Goal: Complete application form

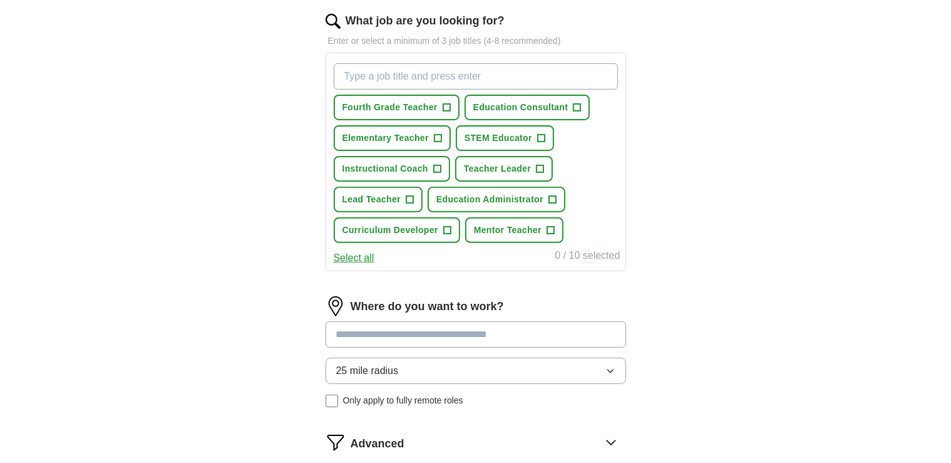
scroll to position [408, 0]
click at [449, 107] on span "+" at bounding box center [447, 108] width 8 height 10
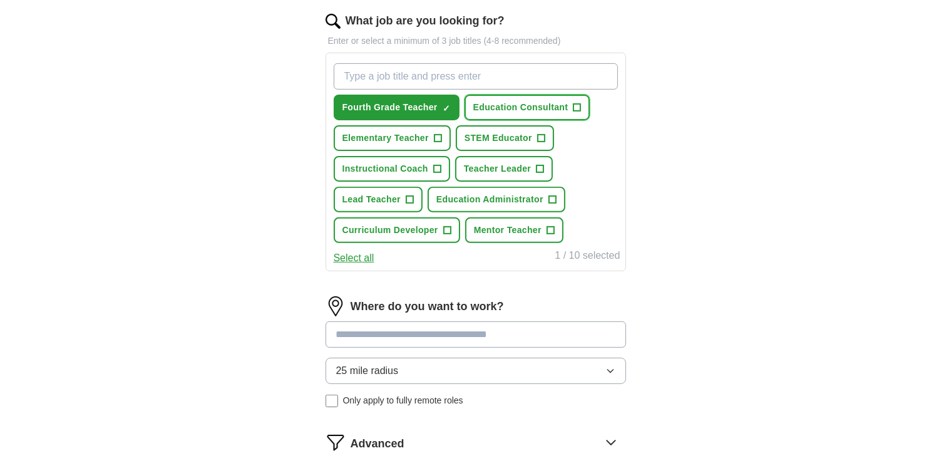
click at [533, 111] on span "Education Consultant" at bounding box center [520, 107] width 95 height 13
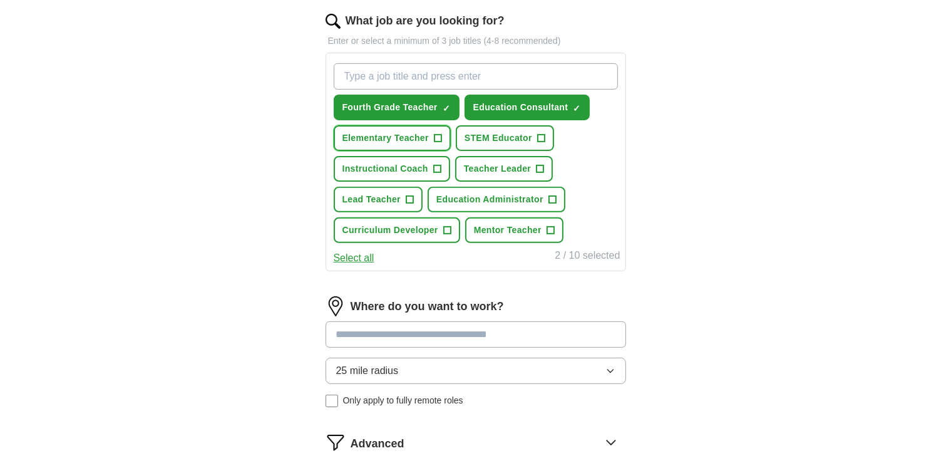
click at [409, 131] on span "Elementary Teacher" at bounding box center [386, 137] width 86 height 13
click at [480, 138] on span "STEM Educator" at bounding box center [499, 137] width 68 height 13
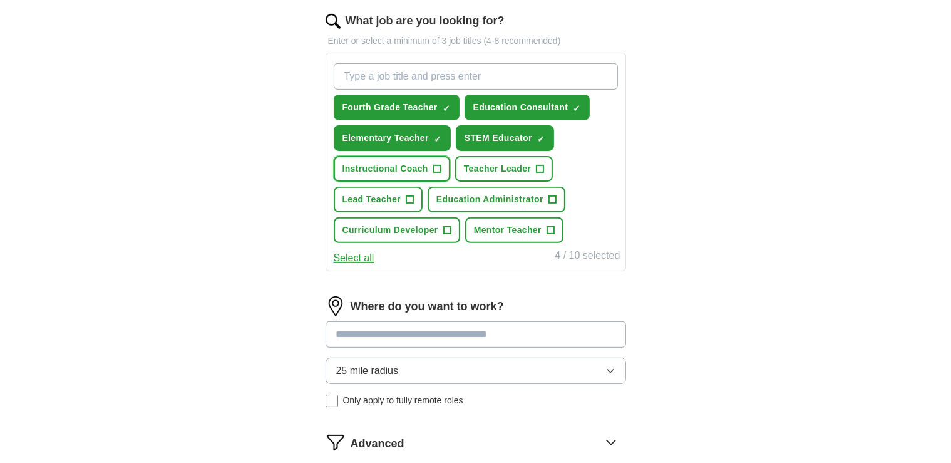
click at [407, 164] on span "Instructional Coach" at bounding box center [386, 168] width 86 height 13
click at [494, 162] on span "Teacher Leader" at bounding box center [497, 168] width 67 height 13
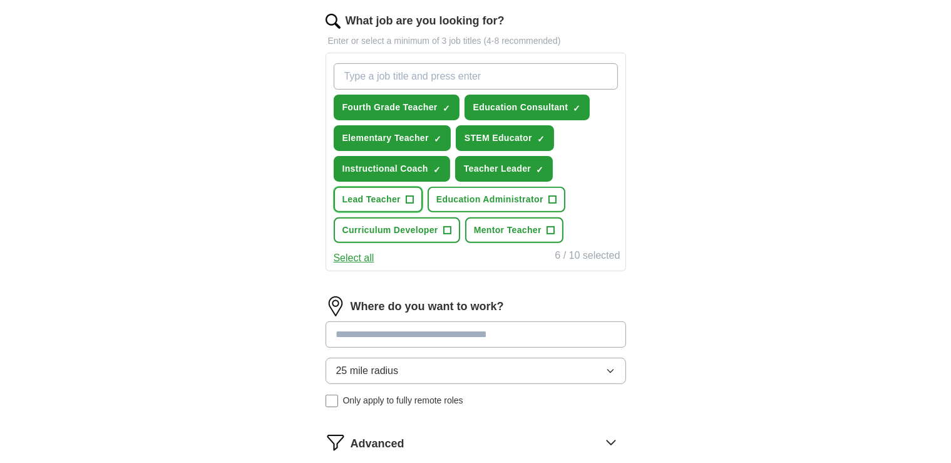
click at [383, 194] on span "Lead Teacher" at bounding box center [372, 199] width 58 height 13
click at [479, 201] on span "Education Administrator" at bounding box center [489, 199] width 107 height 13
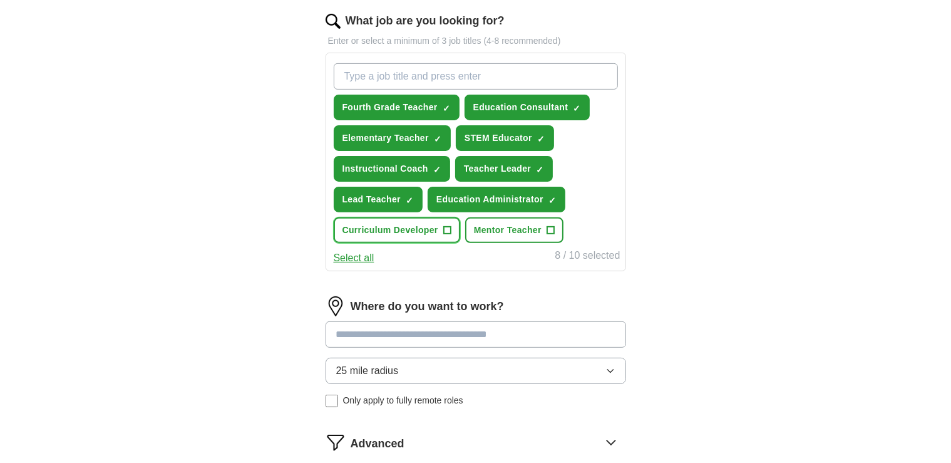
click at [400, 231] on span "Curriculum Developer" at bounding box center [391, 230] width 96 height 13
click at [493, 232] on span "Mentor Teacher" at bounding box center [508, 230] width 68 height 13
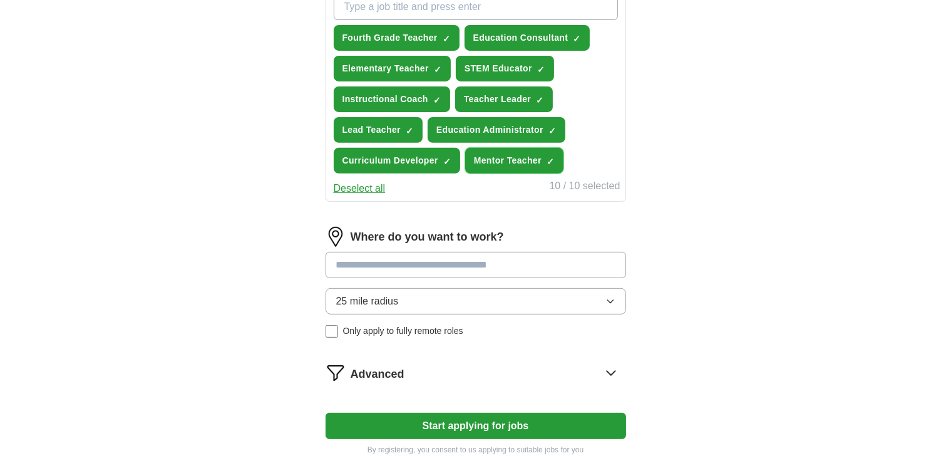
scroll to position [505, 0]
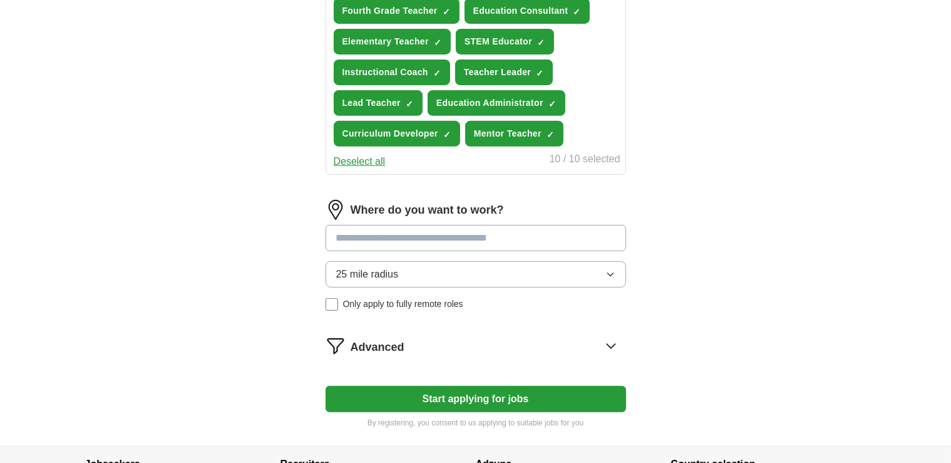
click at [520, 229] on input at bounding box center [476, 238] width 301 height 26
click at [520, 229] on input "*" at bounding box center [476, 238] width 301 height 26
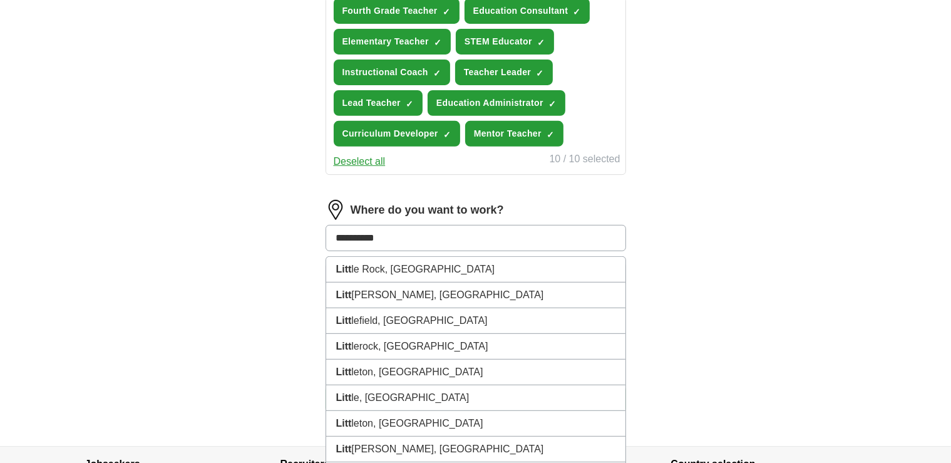
type input "**********"
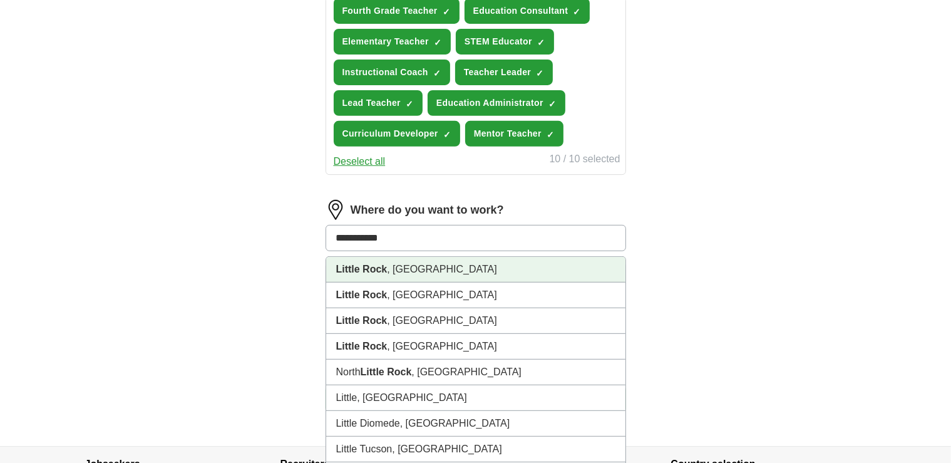
click at [388, 270] on li "[GEOGRAPHIC_DATA] , [GEOGRAPHIC_DATA]" at bounding box center [475, 270] width 299 height 26
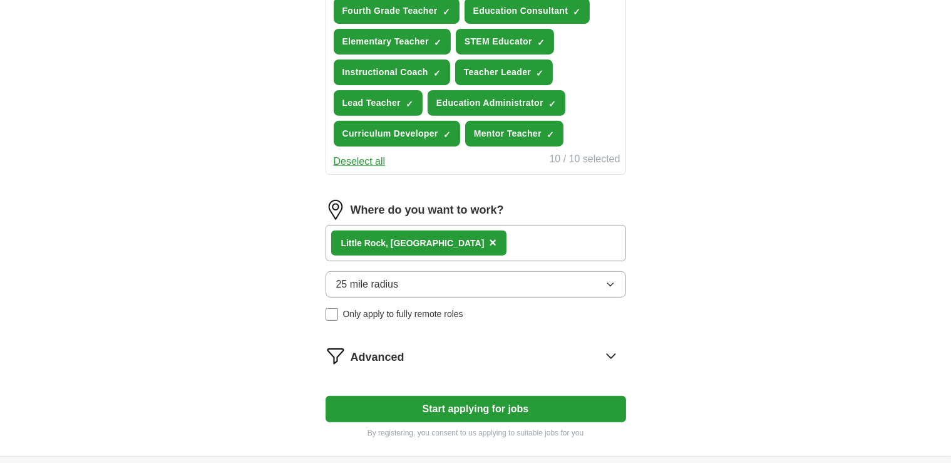
click at [493, 399] on button "Start applying for jobs" at bounding box center [476, 409] width 301 height 26
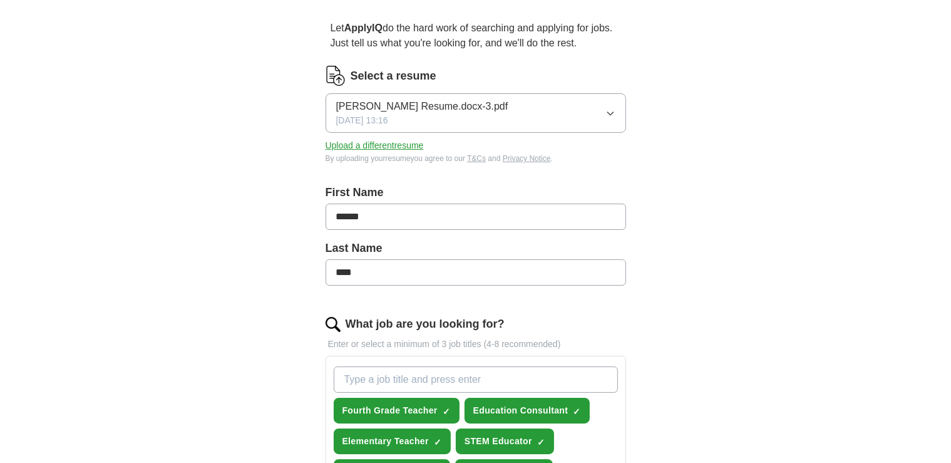
select select "**"
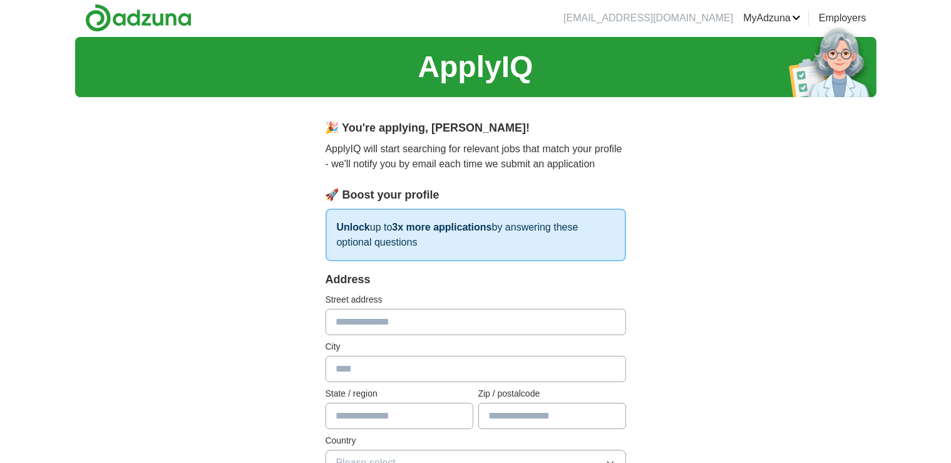
scroll to position [0, 0]
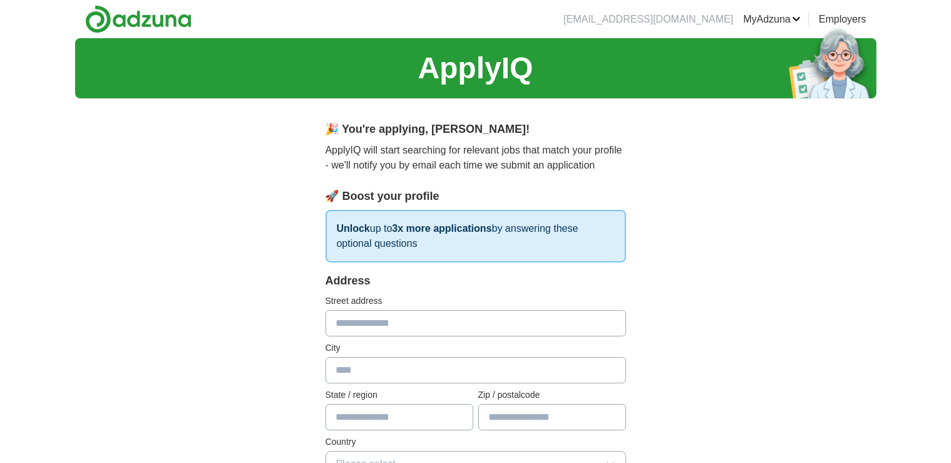
click at [567, 322] on input "text" at bounding box center [476, 323] width 301 height 26
type input "**********"
type input "**"
type input "*****"
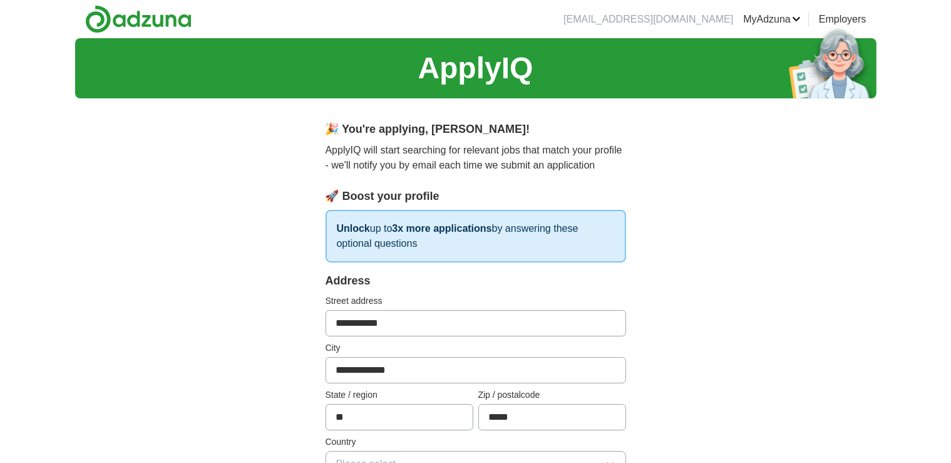
type input "**********"
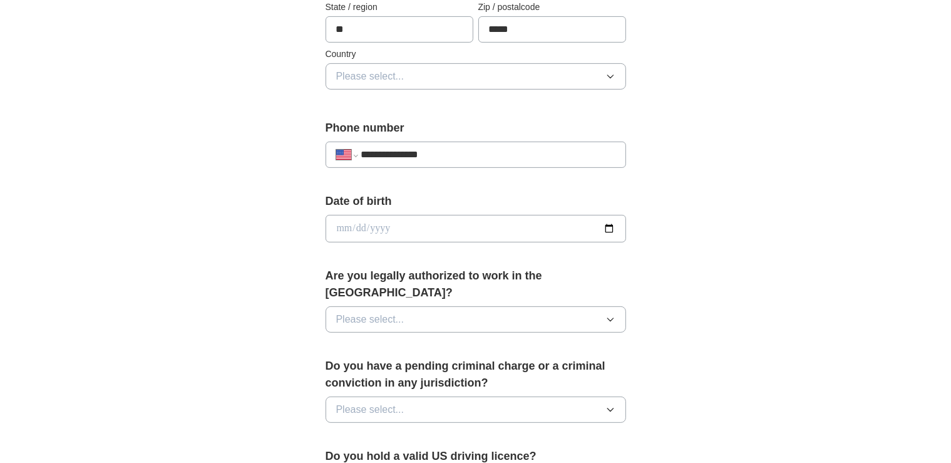
scroll to position [393, 0]
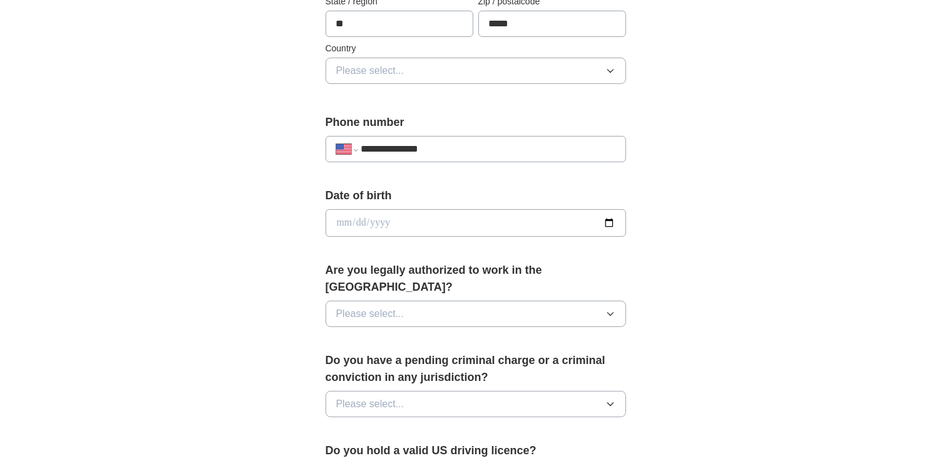
click at [607, 66] on icon "button" at bounding box center [611, 71] width 10 height 10
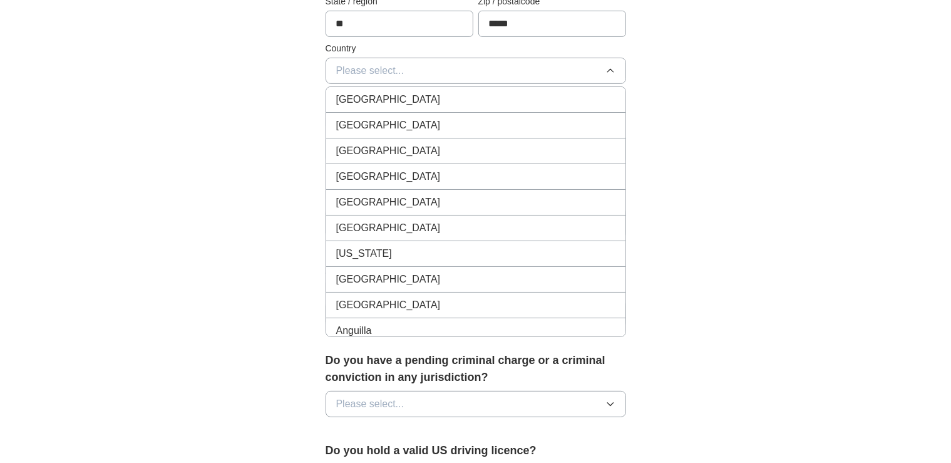
click at [568, 118] on div "[GEOGRAPHIC_DATA]" at bounding box center [475, 125] width 279 height 15
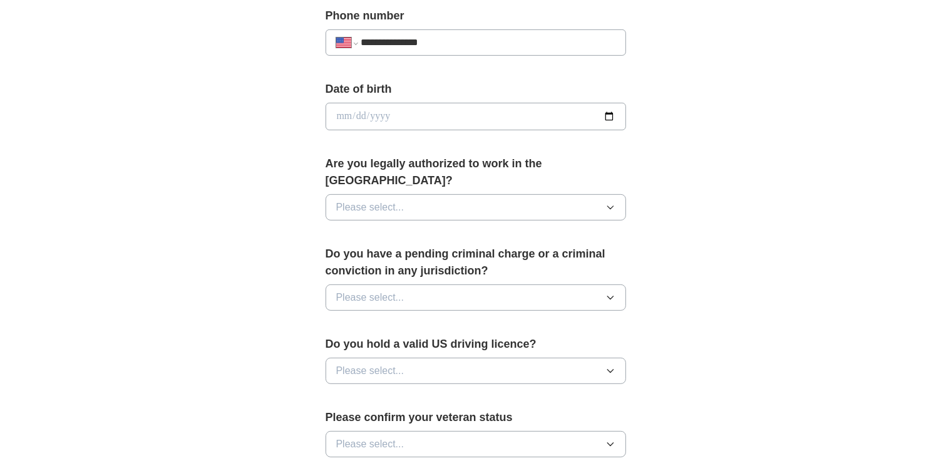
scroll to position [500, 0]
click at [507, 118] on input "date" at bounding box center [476, 116] width 301 height 28
type input "**********"
click at [341, 120] on input "date" at bounding box center [476, 116] width 301 height 28
type input "**********"
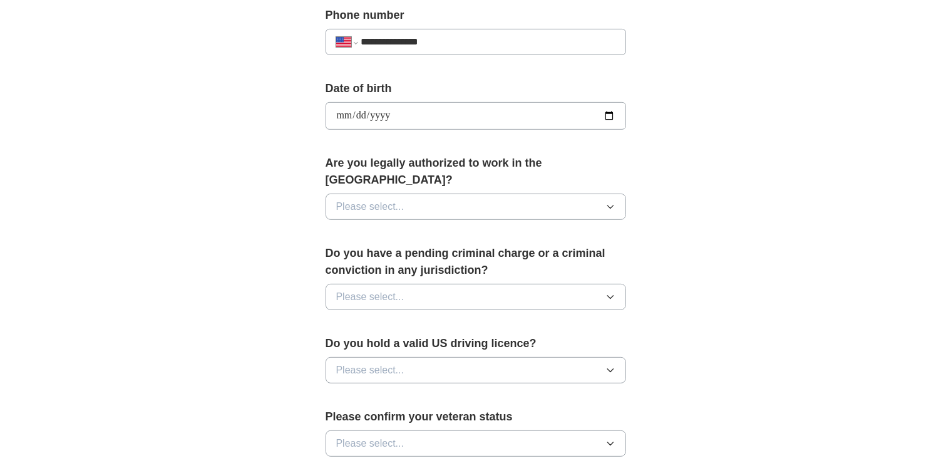
click at [548, 193] on button "Please select..." at bounding box center [476, 206] width 301 height 26
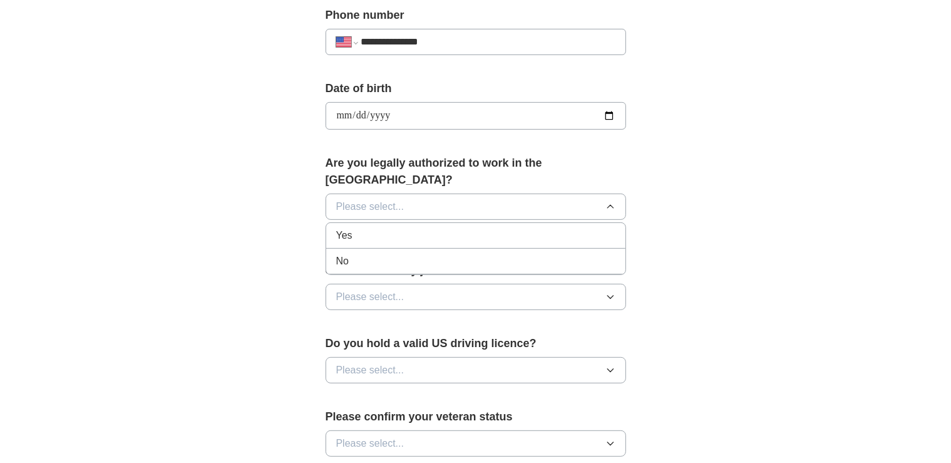
click at [505, 228] on div "Yes" at bounding box center [475, 235] width 279 height 15
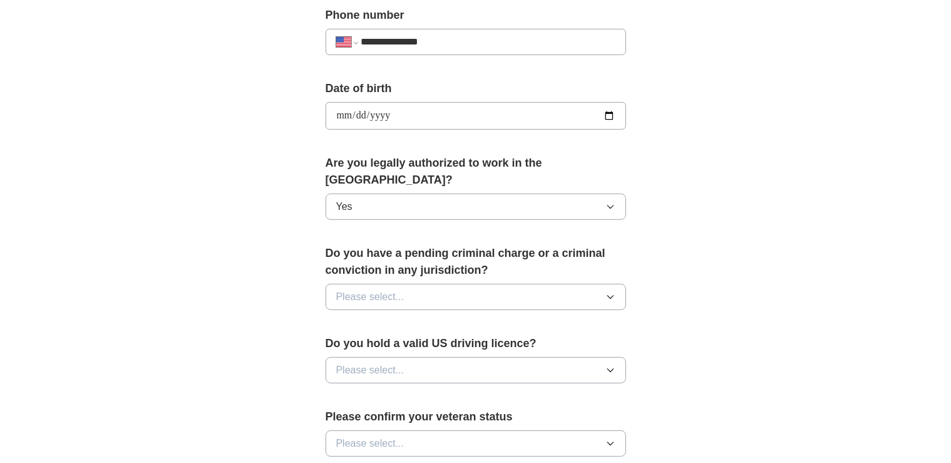
click at [554, 284] on button "Please select..." at bounding box center [476, 297] width 301 height 26
click at [525, 344] on div "No" at bounding box center [475, 351] width 279 height 15
click at [512, 357] on button "Please select..." at bounding box center [476, 370] width 301 height 26
click at [457, 391] on div "Yes" at bounding box center [475, 398] width 279 height 15
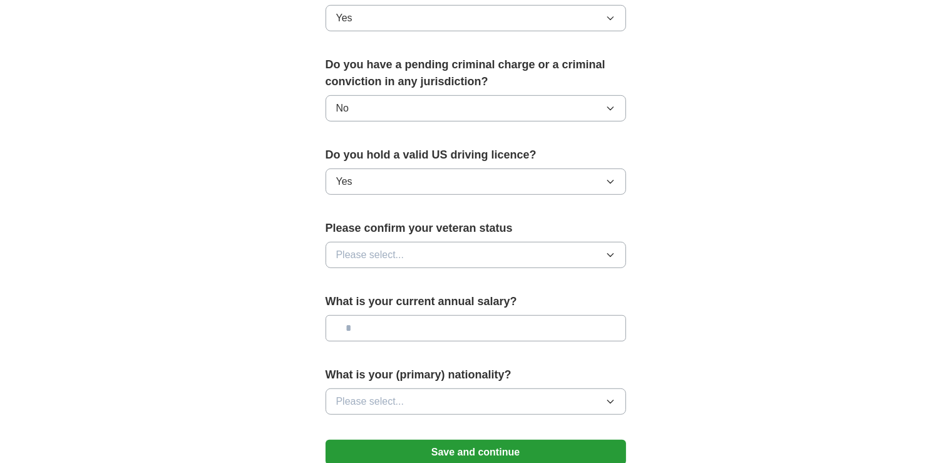
scroll to position [689, 0]
click at [541, 241] on button "Please select..." at bounding box center [476, 254] width 301 height 26
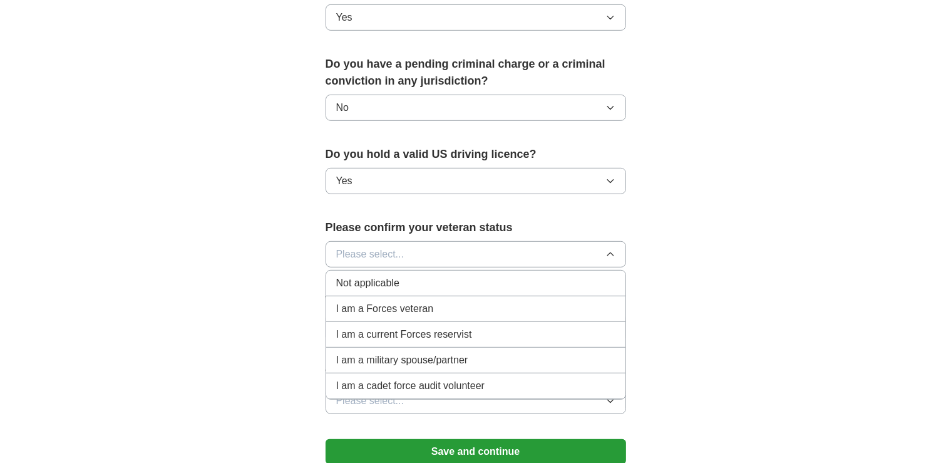
click at [477, 276] on div "Not applicable" at bounding box center [475, 283] width 279 height 15
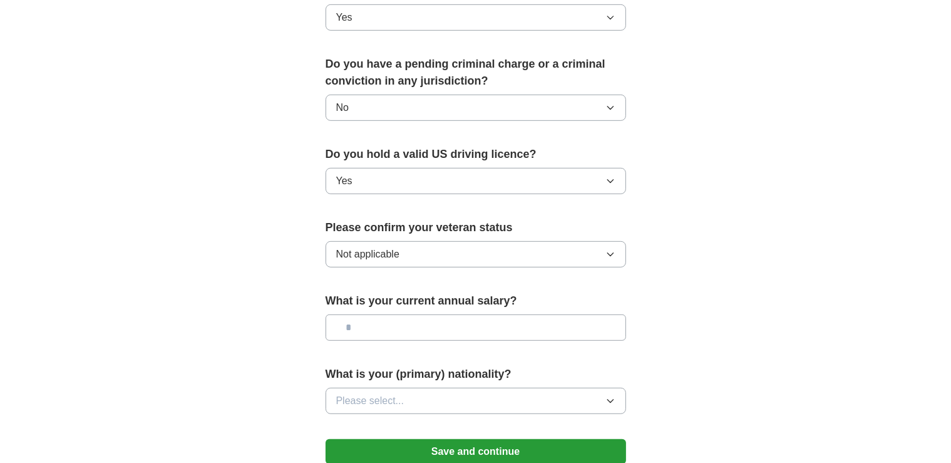
click at [552, 314] on input "text" at bounding box center [476, 327] width 301 height 26
type input "*******"
click at [596, 388] on button "Please select..." at bounding box center [476, 401] width 301 height 26
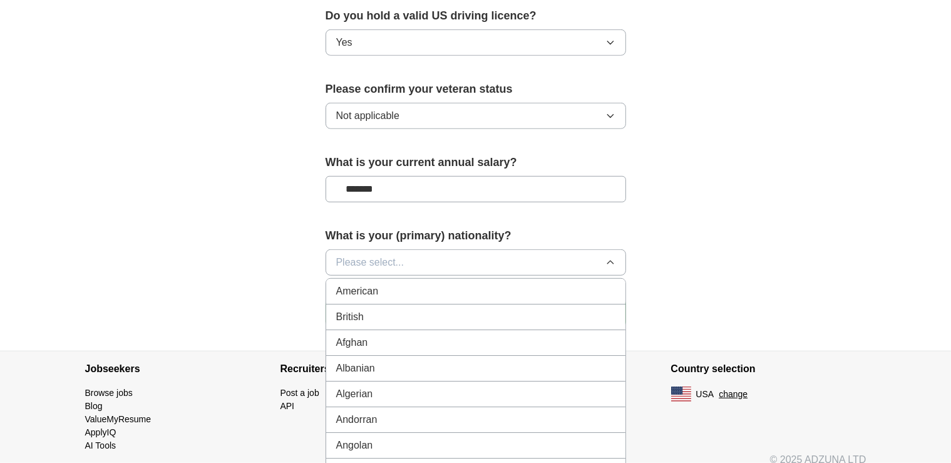
click at [351, 284] on span "American" at bounding box center [357, 291] width 43 height 15
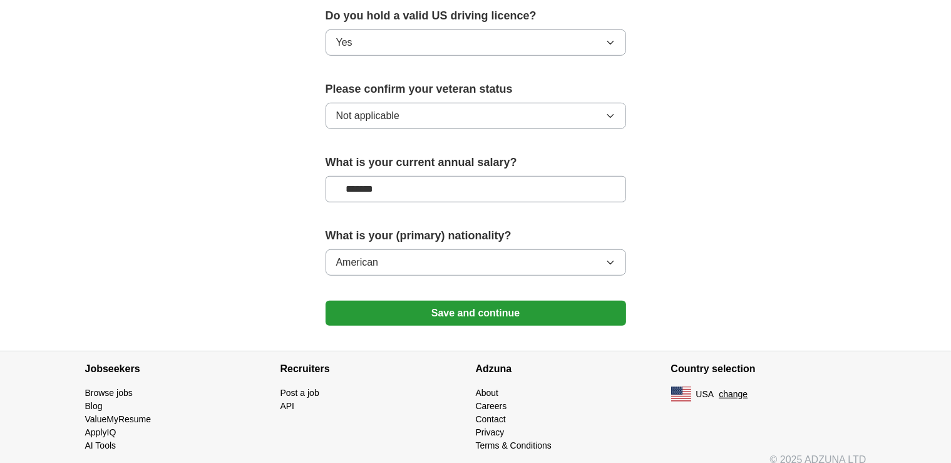
scroll to position [820, 0]
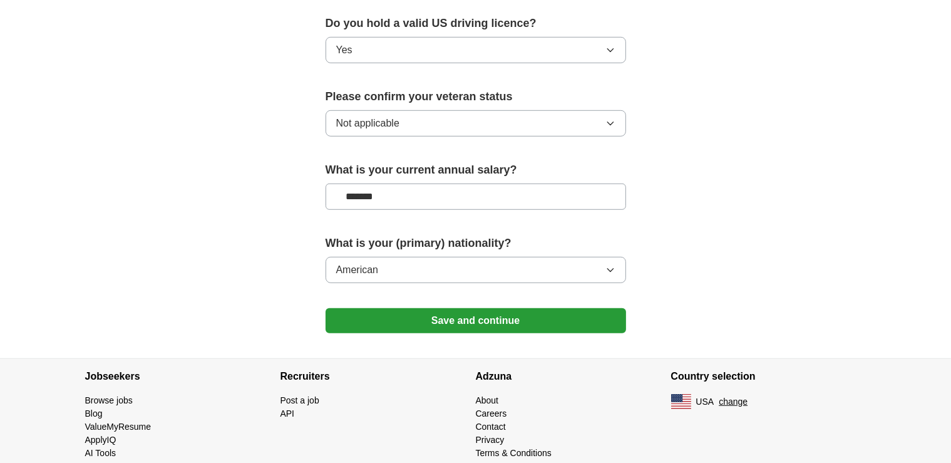
click at [470, 308] on button "Save and continue" at bounding box center [476, 320] width 301 height 25
